Goal: Task Accomplishment & Management: Complete application form

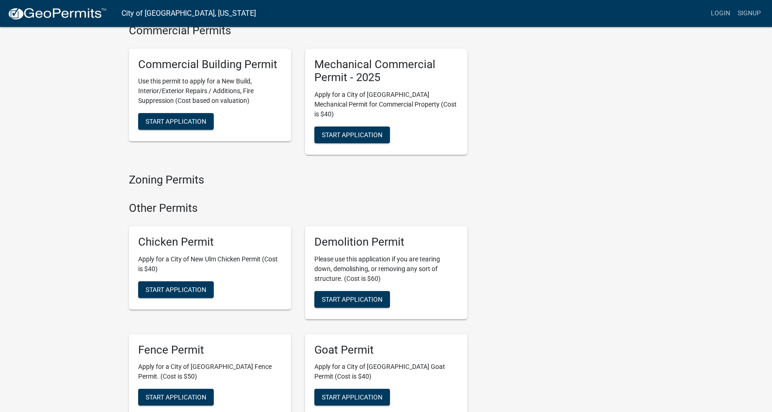
scroll to position [649, 0]
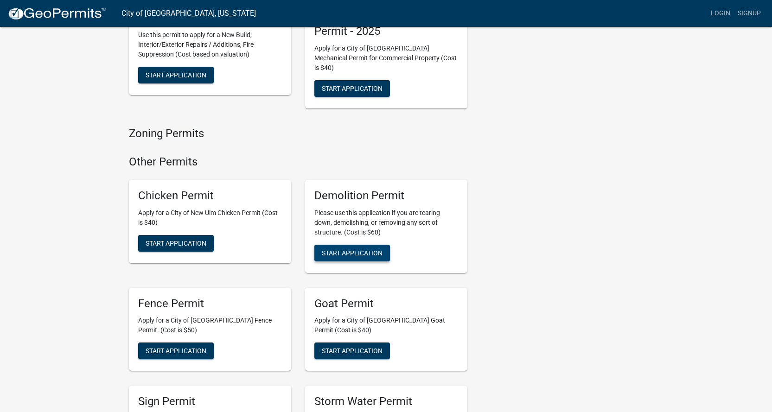
click at [341, 249] on span "Start Application" at bounding box center [352, 252] width 61 height 7
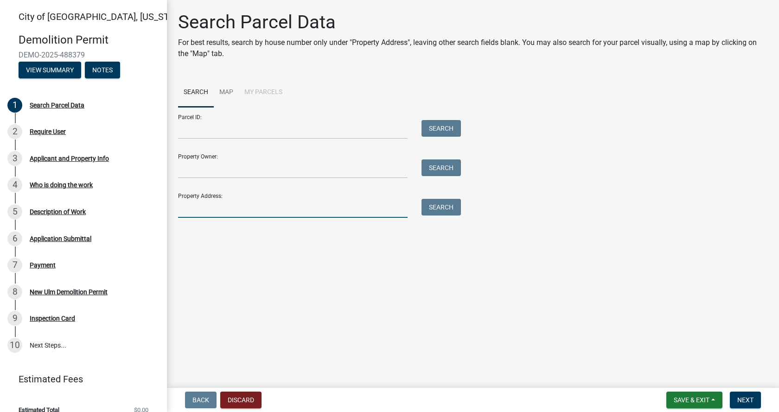
click at [189, 210] on input "Property Address:" at bounding box center [293, 208] width 230 height 19
click at [443, 205] on button "Search" at bounding box center [441, 207] width 39 height 17
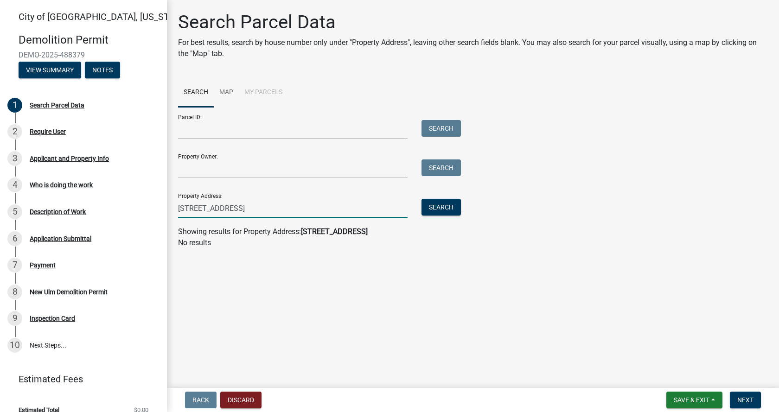
click at [279, 208] on input "2525 S Bridge Street Lot #136" at bounding box center [293, 208] width 230 height 19
click at [446, 207] on button "Search" at bounding box center [441, 207] width 39 height 17
click at [261, 207] on input "2525 S Bridge Street Lot" at bounding box center [293, 208] width 230 height 19
click at [445, 203] on button "Search" at bounding box center [441, 207] width 39 height 17
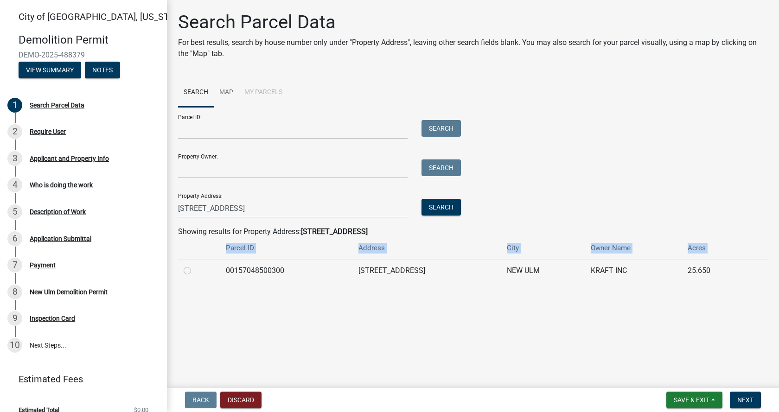
drag, startPoint x: 189, startPoint y: 270, endPoint x: 179, endPoint y: 324, distance: 54.8
click at [179, 324] on main "Search Parcel Data For best results, search by house number only under "Propert…" at bounding box center [473, 192] width 612 height 385
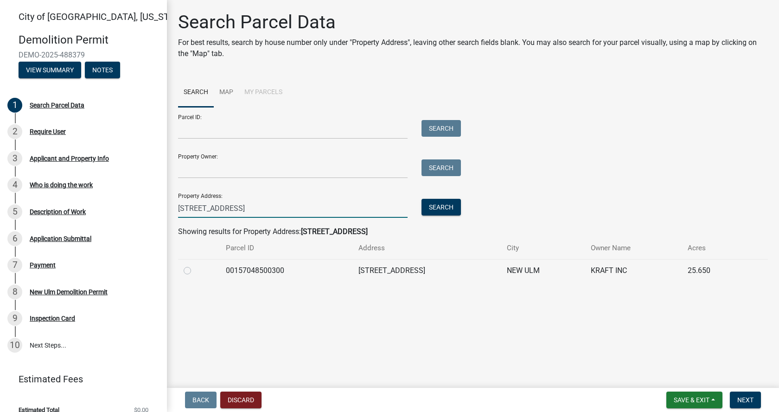
click at [252, 212] on input "2525 S Bridge Street" at bounding box center [293, 208] width 230 height 19
click at [194, 209] on input "2525 S Bridge Street" at bounding box center [293, 208] width 230 height 19
click at [446, 208] on button "Search" at bounding box center [441, 207] width 39 height 17
click at [252, 203] on input "2526 S Bridge Street" at bounding box center [293, 208] width 230 height 19
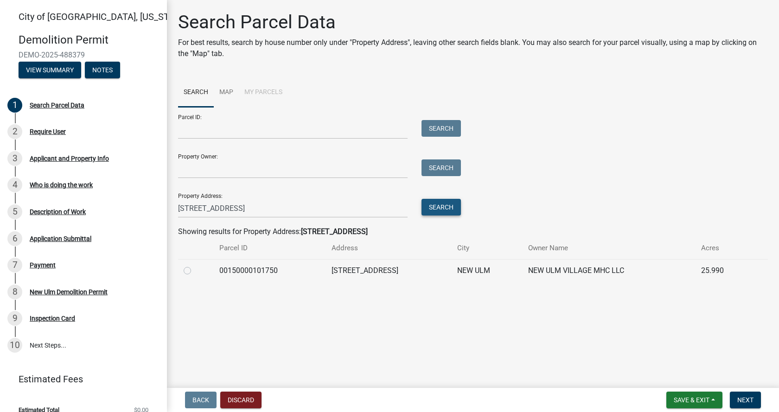
click at [442, 211] on button "Search" at bounding box center [441, 207] width 39 height 17
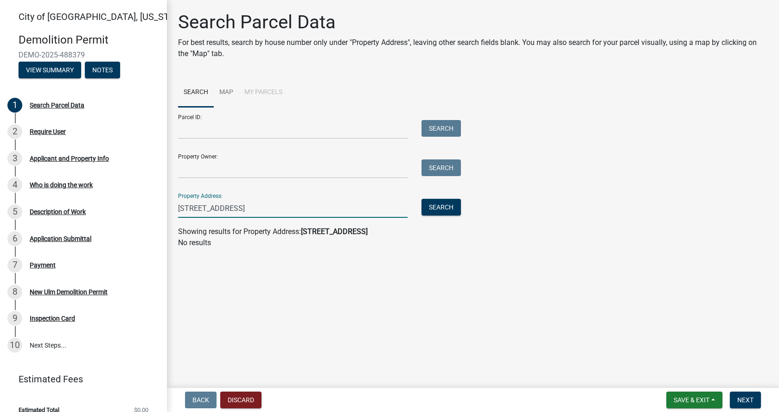
click at [279, 205] on input "2526 S Bridge Street Lot 136" at bounding box center [293, 208] width 230 height 19
type input "2526 S Bridge Street"
click at [452, 207] on button "Search" at bounding box center [441, 207] width 39 height 17
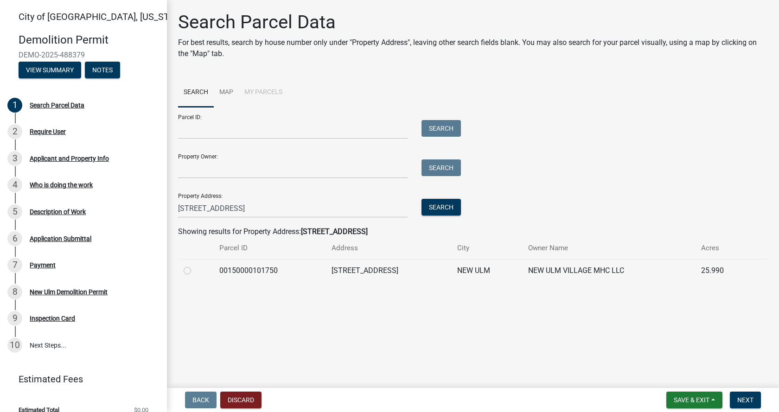
click at [195, 265] on label at bounding box center [195, 265] width 0 height 0
click at [195, 271] on input "radio" at bounding box center [198, 268] width 6 height 6
radio input "true"
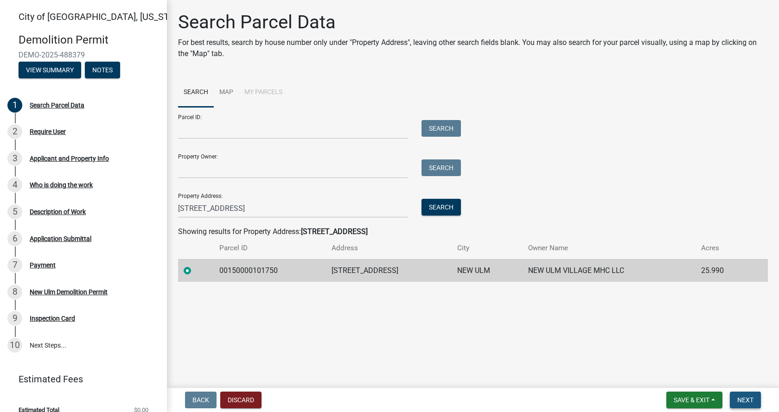
click at [745, 399] on span "Next" at bounding box center [746, 400] width 16 height 7
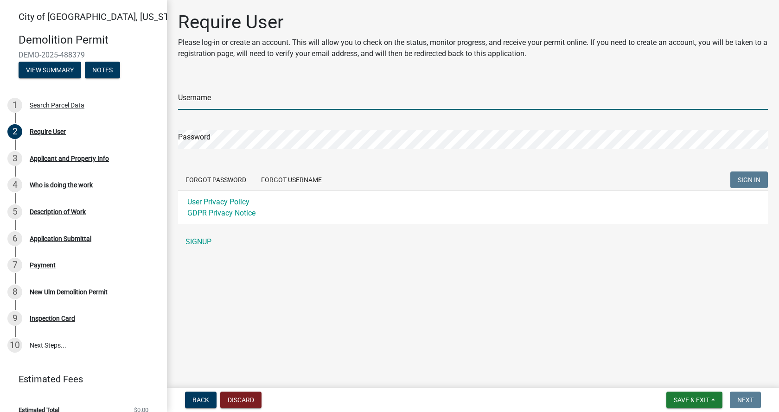
type input "[PERSON_NAME]"
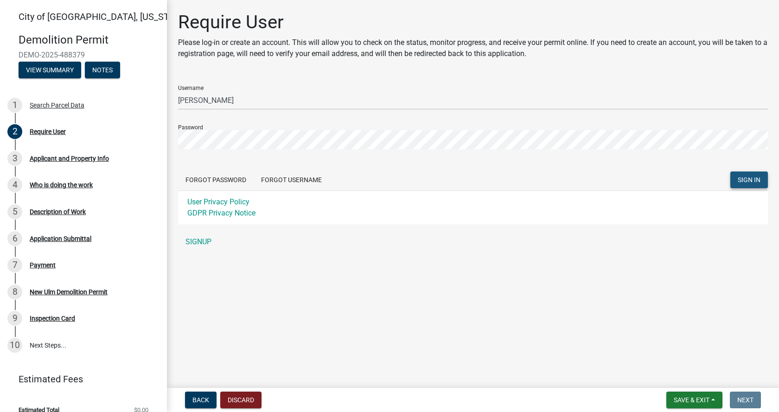
click at [747, 180] on span "SIGN IN" at bounding box center [749, 179] width 23 height 7
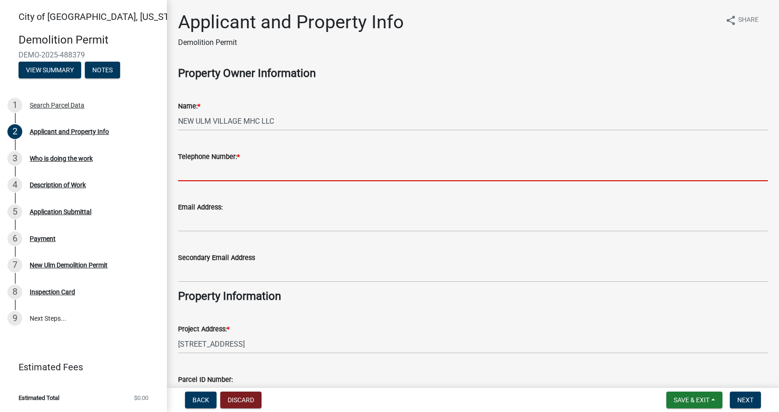
click at [182, 173] on input "Telephone Number: *" at bounding box center [473, 171] width 590 height 19
click at [308, 244] on wm-data-entity-input-list "Property Owner Information Name: * NEW ULM VILLAGE MHC LLC Telephone Number: * …" at bounding box center [473, 277] width 590 height 420
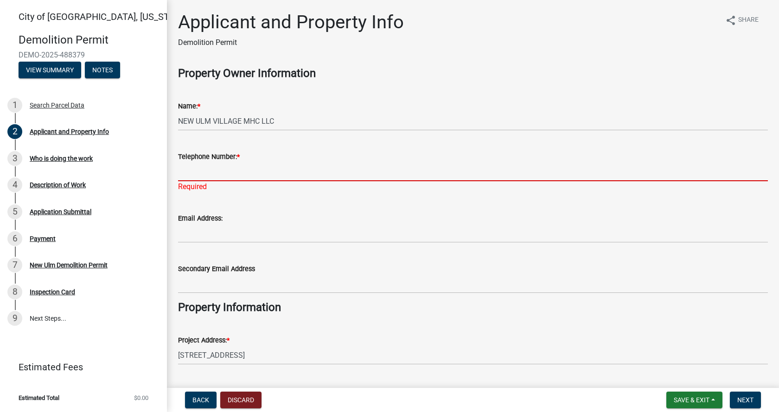
click at [203, 169] on input "Telephone Number: *" at bounding box center [473, 171] width 590 height 19
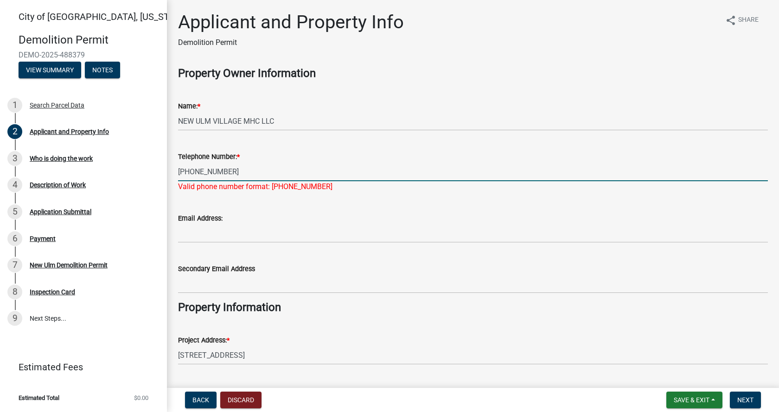
type input "507-354-8552"
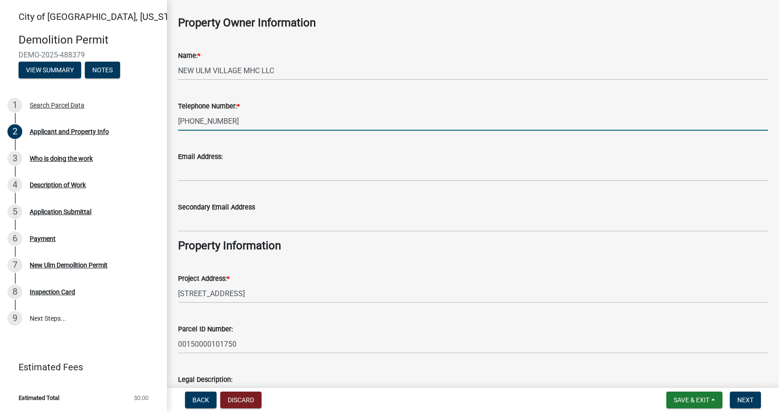
scroll to position [139, 0]
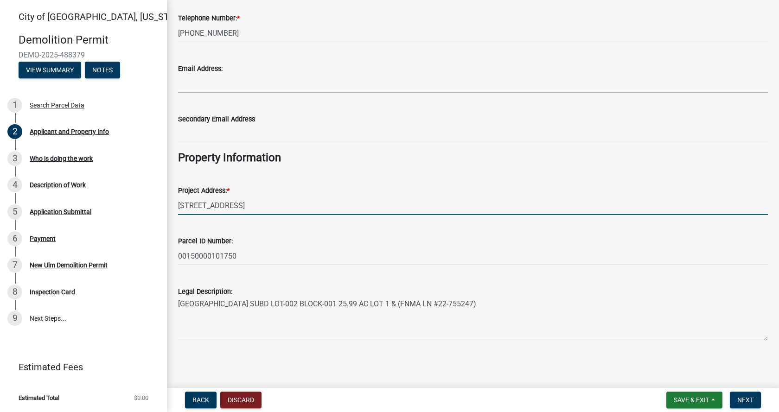
click at [245, 203] on input "[STREET_ADDRESS]" at bounding box center [473, 205] width 590 height 19
type input "2526 BRIDGE ST S, Lot 136"
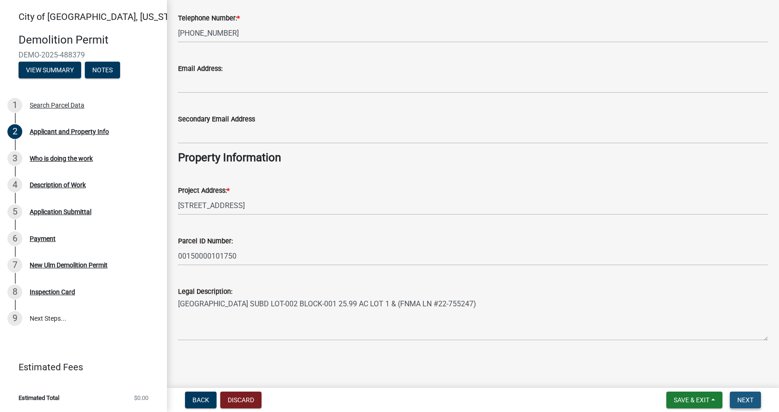
click at [747, 401] on span "Next" at bounding box center [746, 400] width 16 height 7
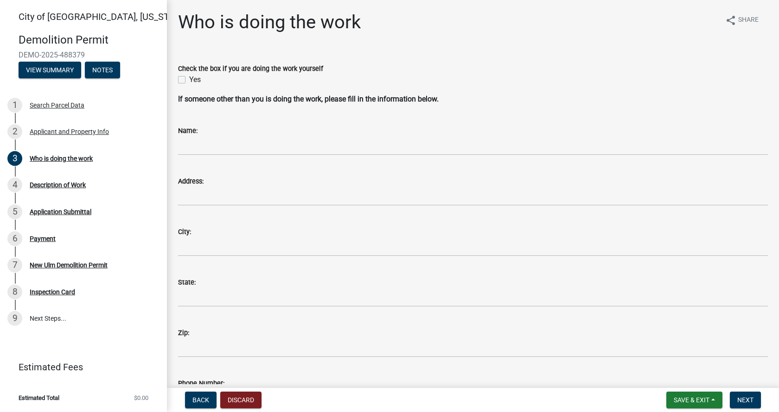
click at [189, 79] on label "Yes" at bounding box center [195, 79] width 12 height 11
click at [189, 79] on input "Yes" at bounding box center [192, 77] width 6 height 6
checkbox input "true"
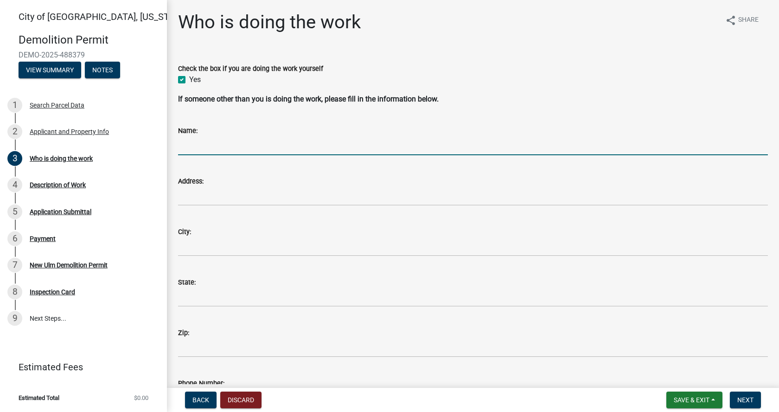
click at [182, 148] on input "Name:" at bounding box center [473, 145] width 590 height 19
type input "M.R. Paving & Excavating, Inc."
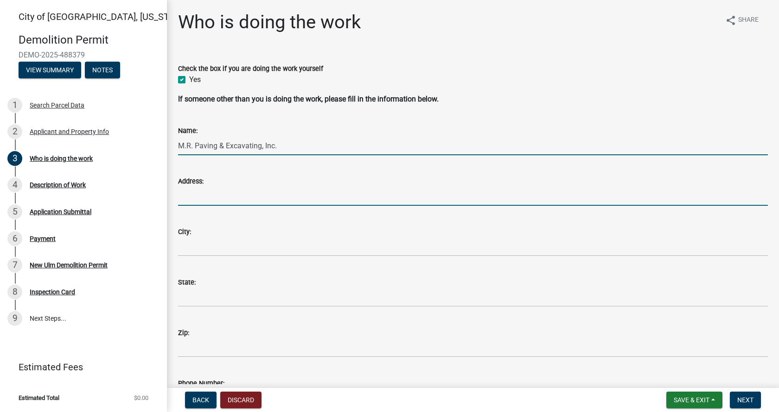
type input "PO Box 787"
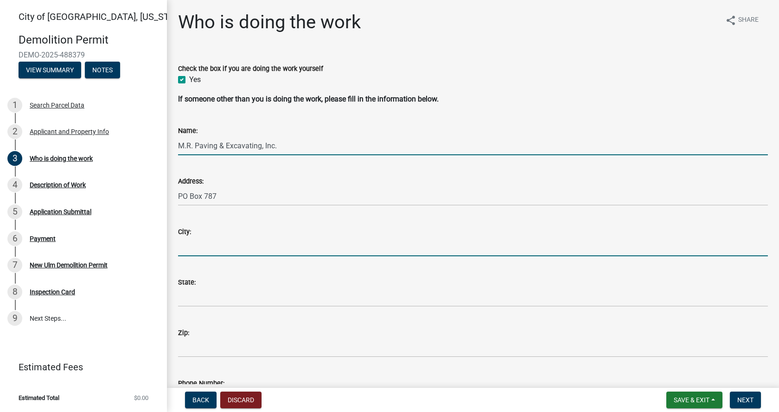
type input "New Ulm"
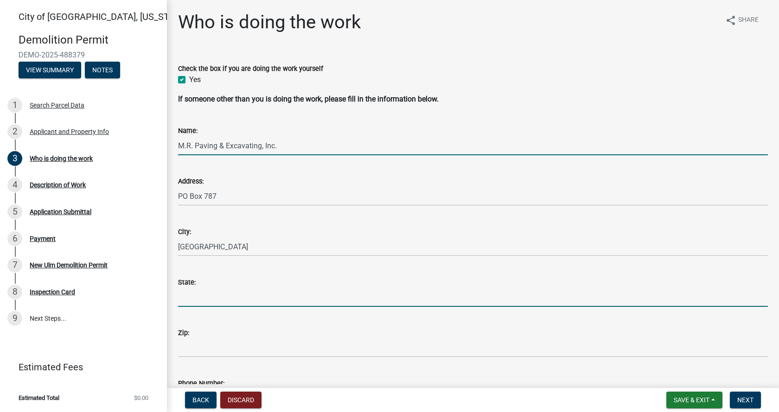
type input "MN"
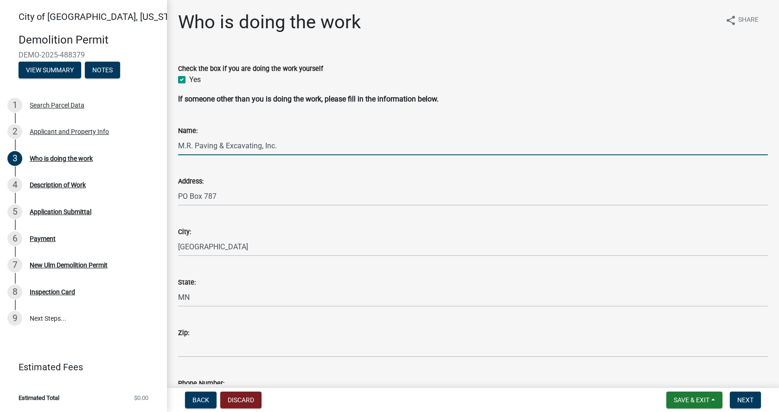
type input "56073"
type input "5072762422"
type input "[PERSON_NAME][EMAIL_ADDRESS][DOMAIN_NAME]"
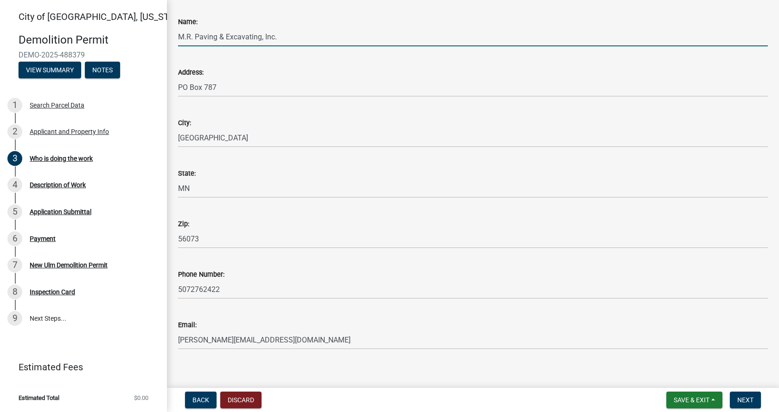
scroll to position [118, 0]
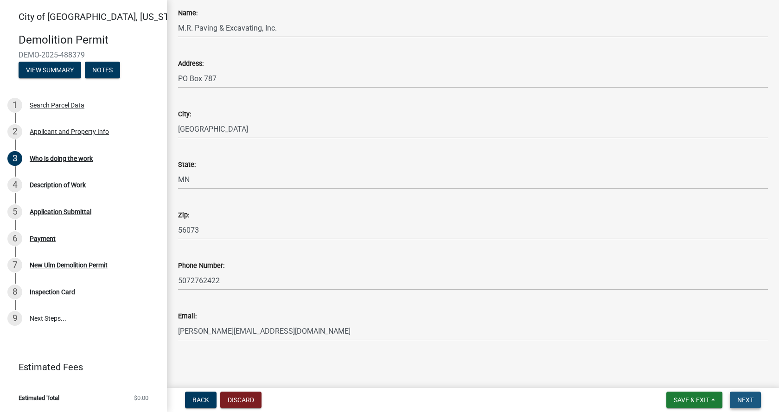
click at [755, 401] on button "Next" at bounding box center [745, 400] width 31 height 17
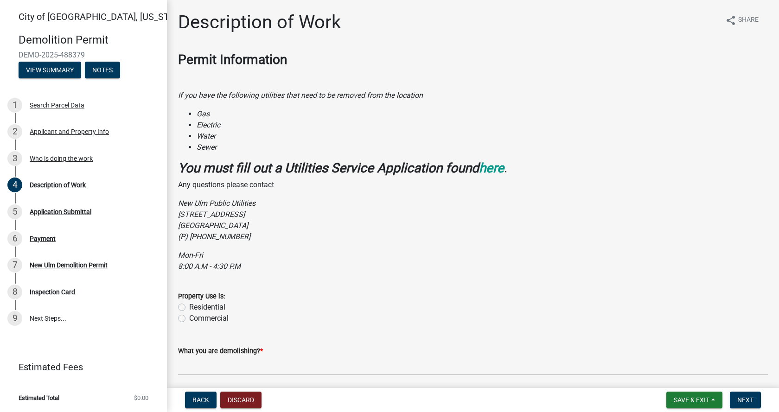
click at [189, 306] on label "Residential" at bounding box center [207, 307] width 36 height 11
click at [189, 306] on input "Residential" at bounding box center [192, 305] width 6 height 6
radio input "true"
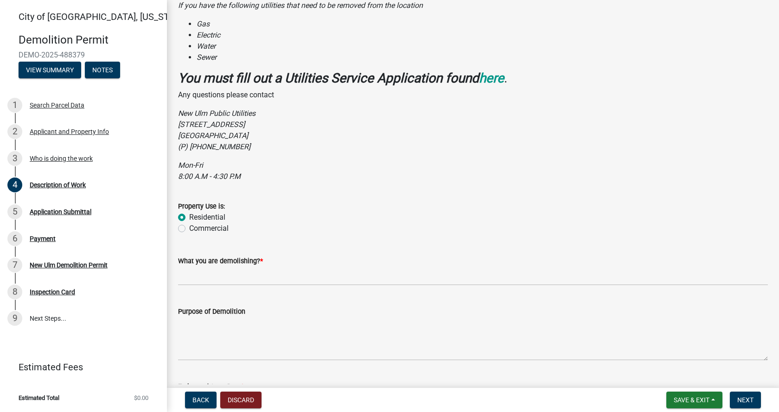
scroll to position [93, 0]
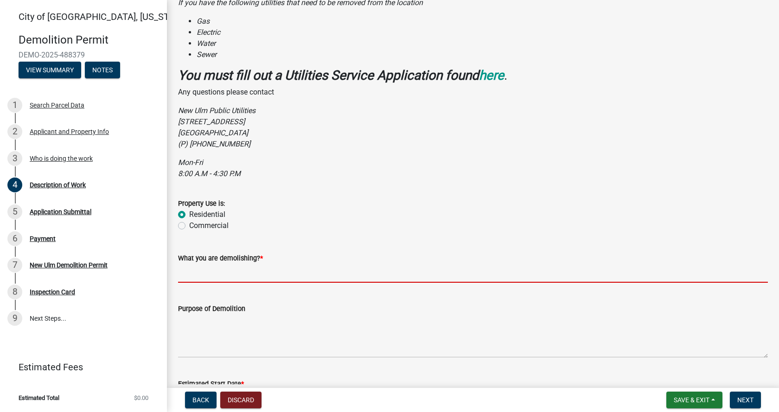
click at [187, 272] on input "What you are demolishing? *" at bounding box center [473, 273] width 590 height 19
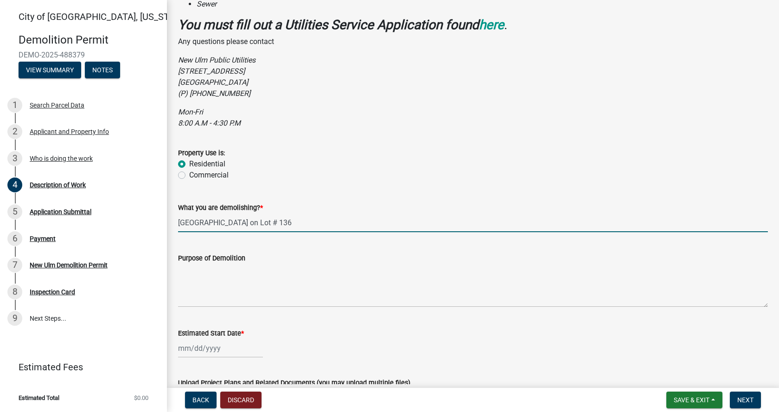
scroll to position [230, 0]
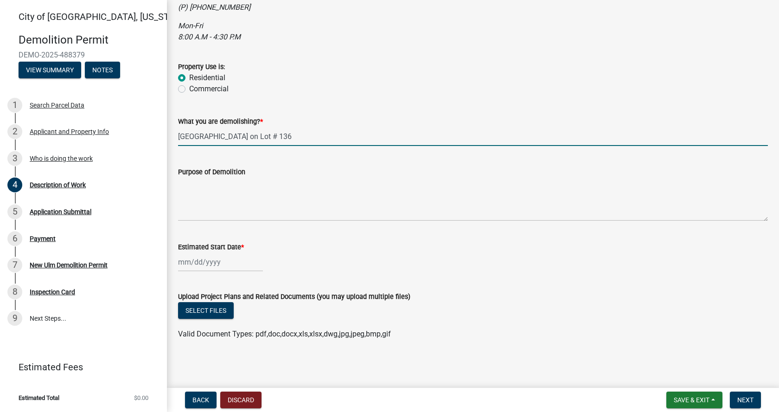
type input "Trailer House on Lot # 136"
click at [189, 216] on textarea "Purpose of Demolition" at bounding box center [473, 200] width 590 height 44
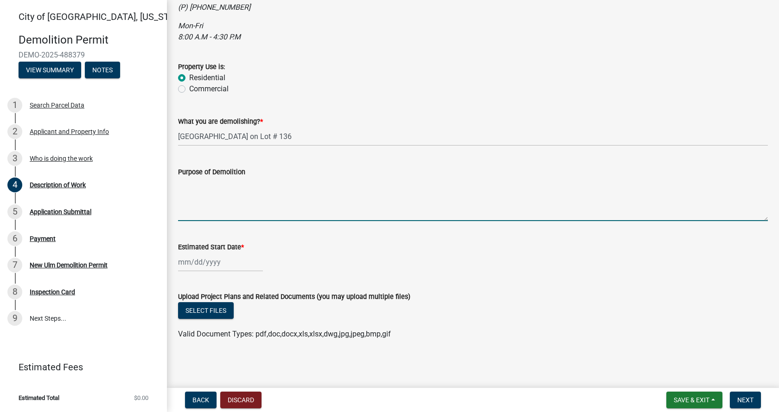
click at [183, 208] on textarea "Purpose of Demolition" at bounding box center [473, 200] width 590 height 44
click at [186, 184] on textarea "Purpose of Demolition" at bounding box center [473, 200] width 590 height 44
click at [205, 184] on textarea "Dispose of Trailer" at bounding box center [473, 200] width 590 height 44
click at [250, 185] on textarea "Disposal of Trailer" at bounding box center [473, 200] width 590 height 44
click at [288, 183] on textarea "Disposal of Trailer House" at bounding box center [473, 200] width 590 height 44
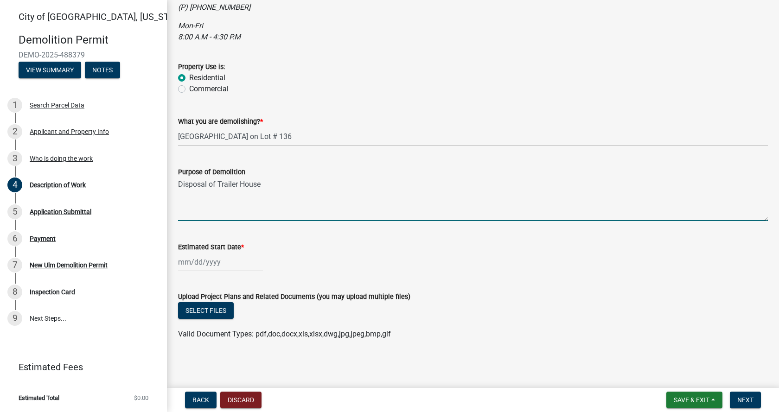
type textarea "Disposal of Trailer House"
click at [191, 261] on div at bounding box center [220, 262] width 85 height 19
select select "10"
select select "2025"
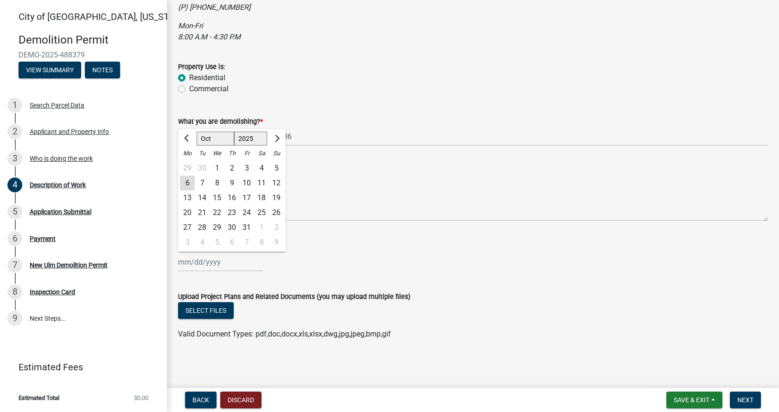
click at [249, 181] on div "10" at bounding box center [246, 183] width 15 height 15
type input "10/10/2025"
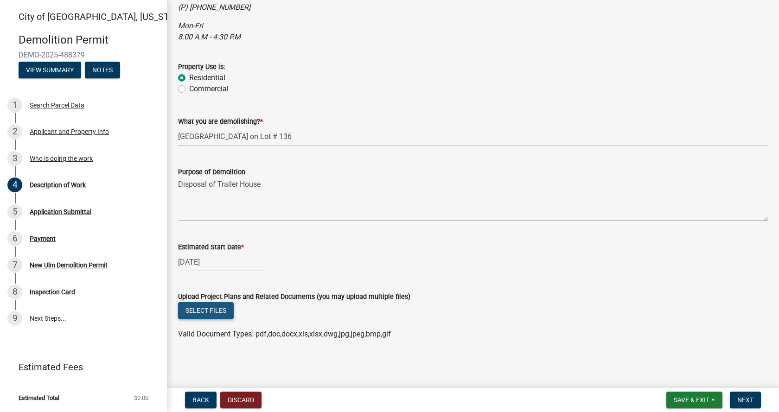
click at [212, 309] on button "Select files" at bounding box center [206, 310] width 56 height 17
click at [742, 399] on span "Next" at bounding box center [746, 400] width 16 height 7
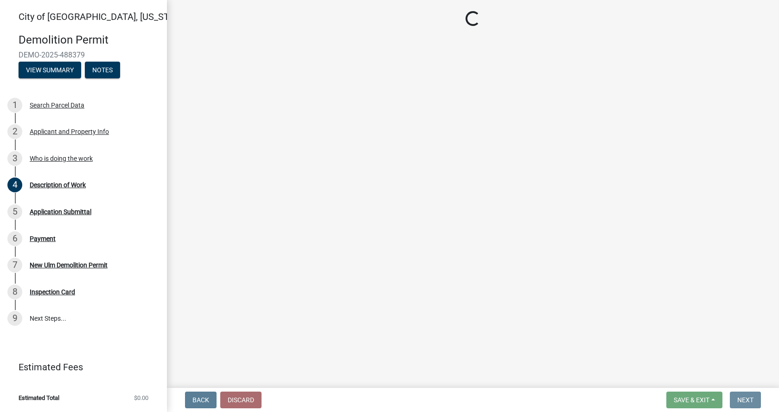
scroll to position [0, 0]
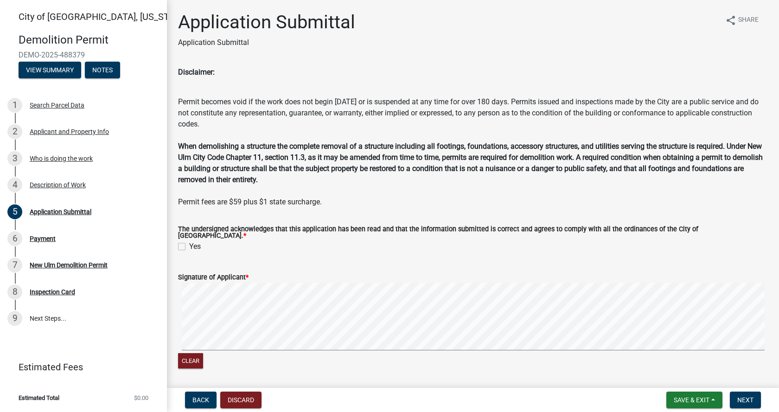
click at [189, 242] on label "Yes" at bounding box center [195, 246] width 12 height 11
click at [189, 242] on input "Yes" at bounding box center [192, 244] width 6 height 6
checkbox input "true"
click at [177, 292] on div "Signature of Applicant * Clear" at bounding box center [473, 316] width 604 height 110
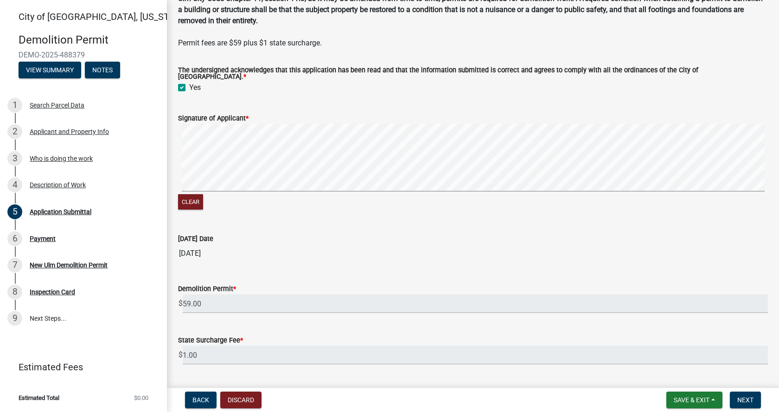
scroll to position [180, 0]
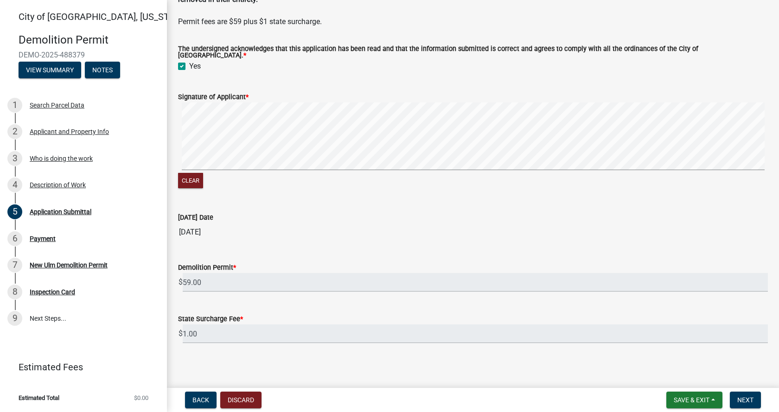
drag, startPoint x: 212, startPoint y: 171, endPoint x: 264, endPoint y: 75, distance: 109.4
click at [264, 80] on form "Signature of Applicant * Clear" at bounding box center [473, 135] width 590 height 110
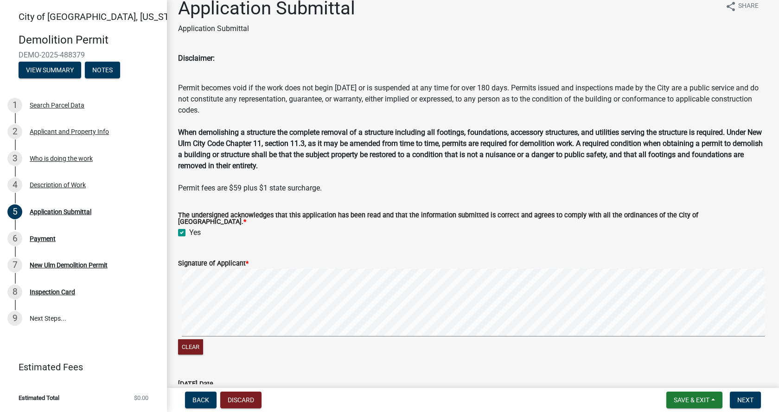
scroll to position [0, 0]
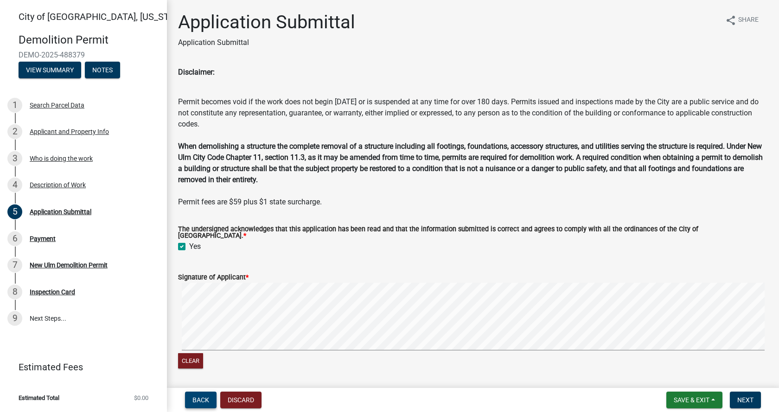
click at [204, 401] on span "Back" at bounding box center [201, 400] width 17 height 7
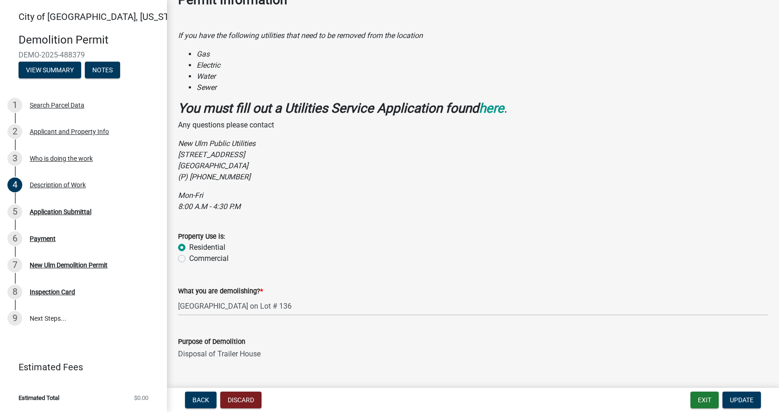
scroll to position [230, 0]
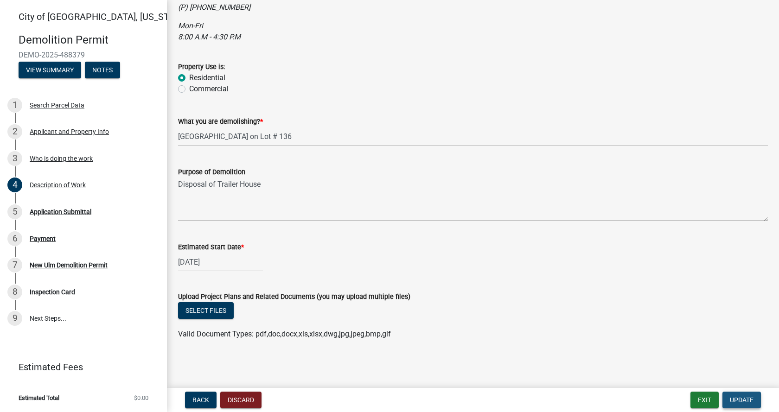
click at [738, 401] on span "Update" at bounding box center [742, 400] width 24 height 7
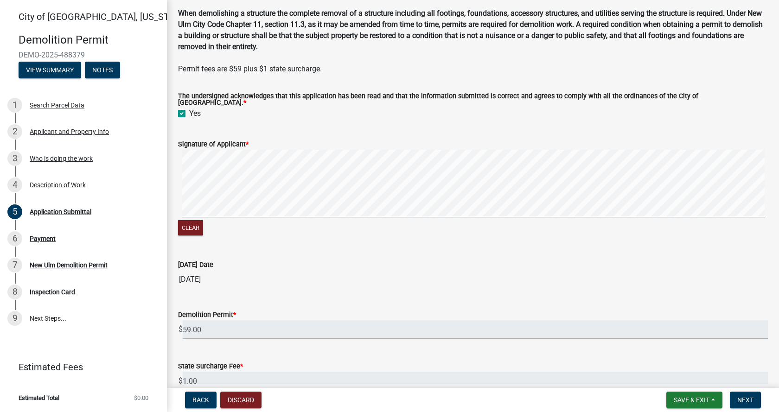
scroll to position [139, 0]
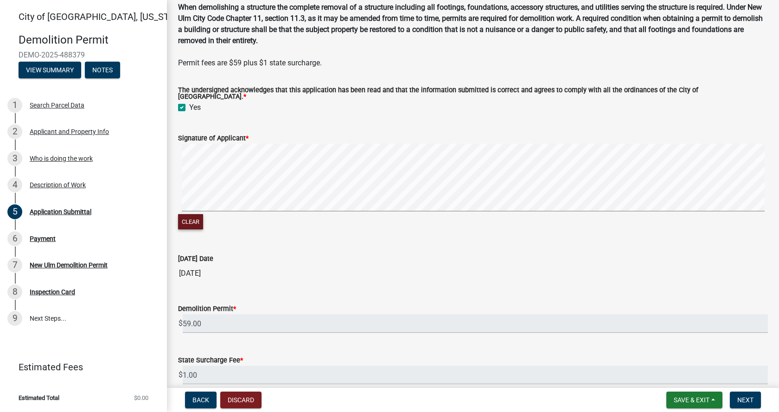
click at [192, 219] on button "Clear" at bounding box center [190, 221] width 25 height 15
click at [196, 216] on button "Clear" at bounding box center [190, 221] width 25 height 15
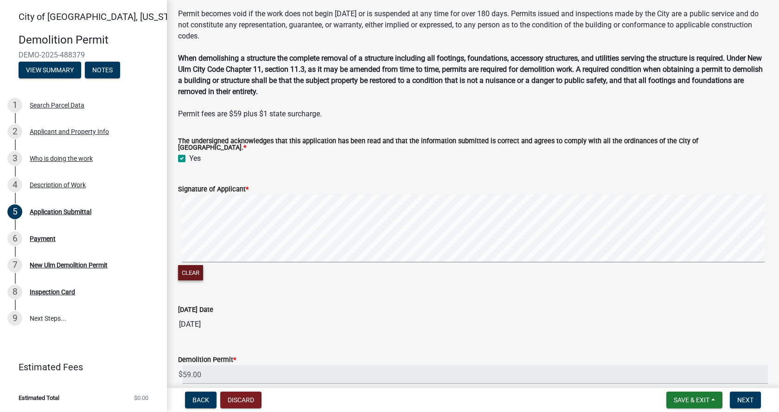
scroll to position [180, 0]
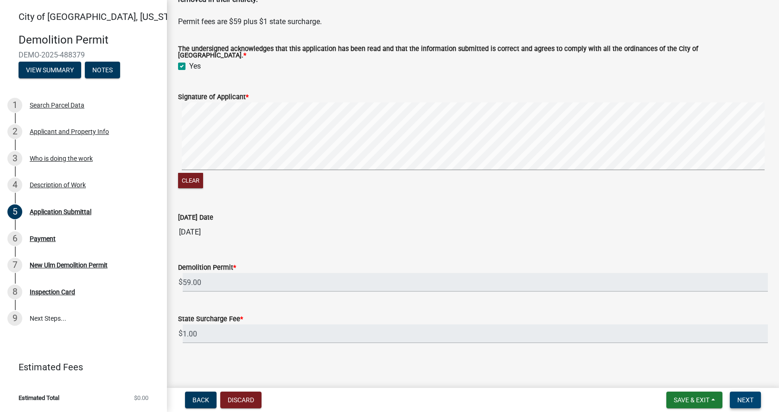
click at [755, 398] on button "Next" at bounding box center [745, 400] width 31 height 17
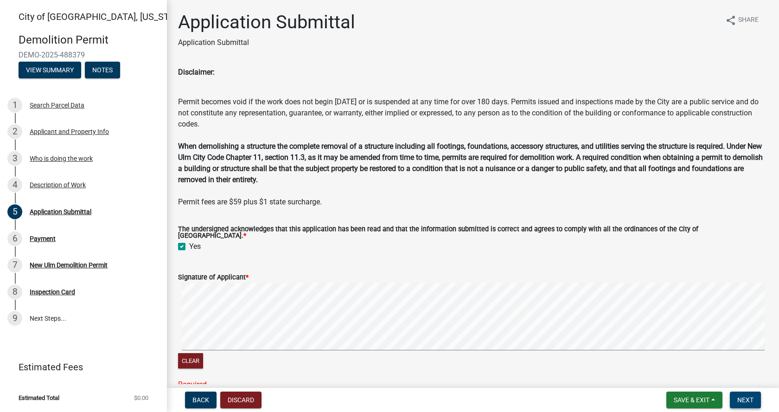
scroll to position [199, 0]
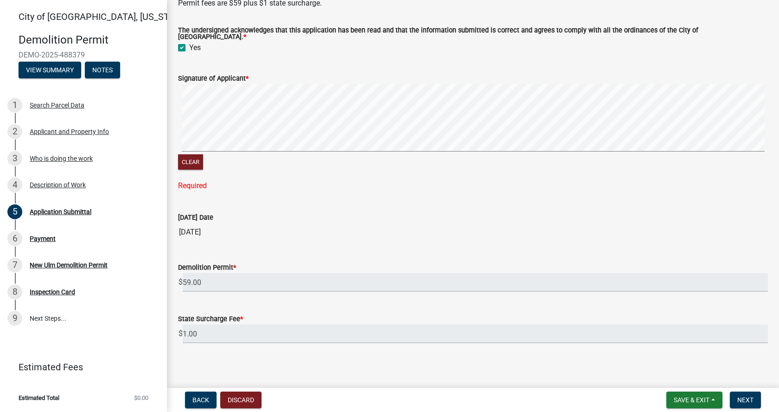
click at [260, 75] on div "Signature of Applicant *" at bounding box center [473, 78] width 590 height 11
click at [264, 73] on div "Signature of Applicant *" at bounding box center [473, 78] width 590 height 11
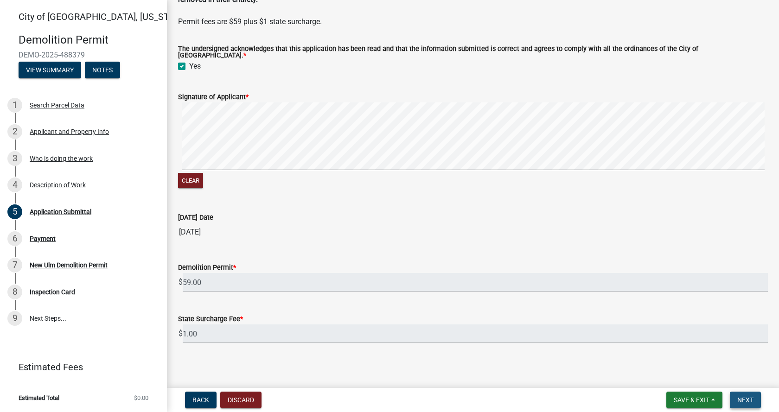
click at [743, 398] on span "Next" at bounding box center [746, 400] width 16 height 7
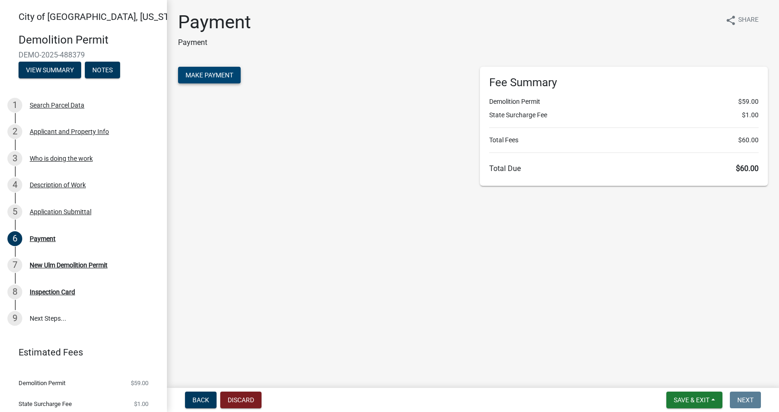
click at [209, 74] on span "Make Payment" at bounding box center [210, 74] width 48 height 7
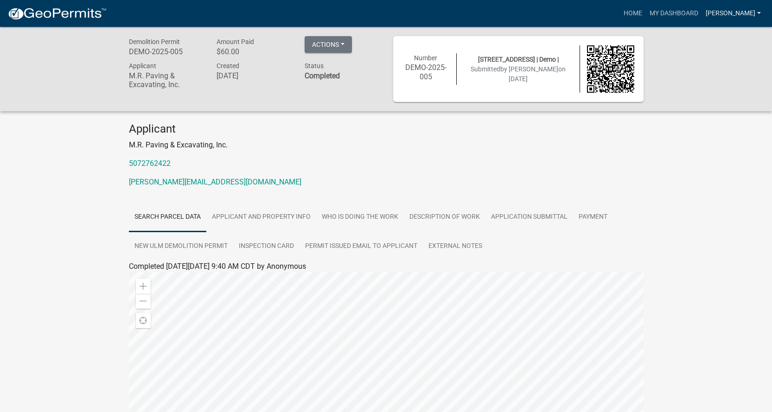
click at [761, 12] on link "[PERSON_NAME]" at bounding box center [733, 14] width 63 height 18
click at [720, 72] on link "Logout" at bounding box center [728, 68] width 74 height 22
